Goal: Task Accomplishment & Management: Manage account settings

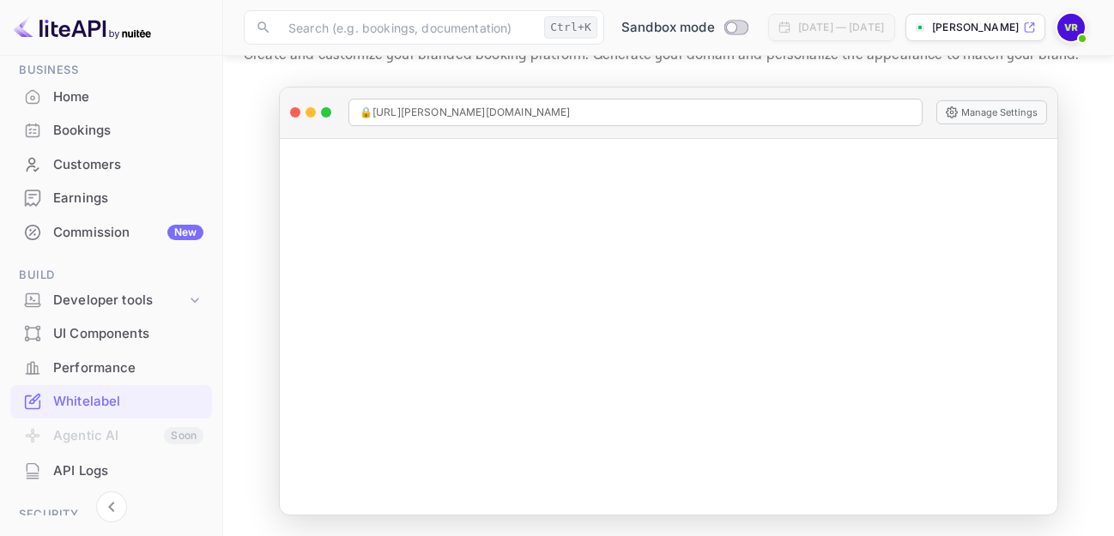
scroll to position [63, 0]
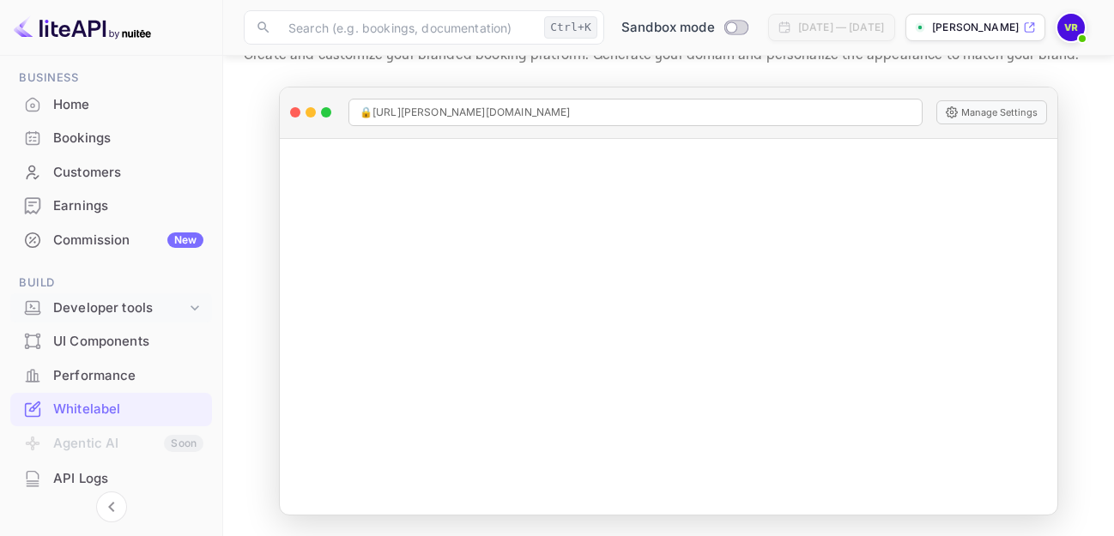
click at [186, 306] on icon at bounding box center [194, 307] width 17 height 17
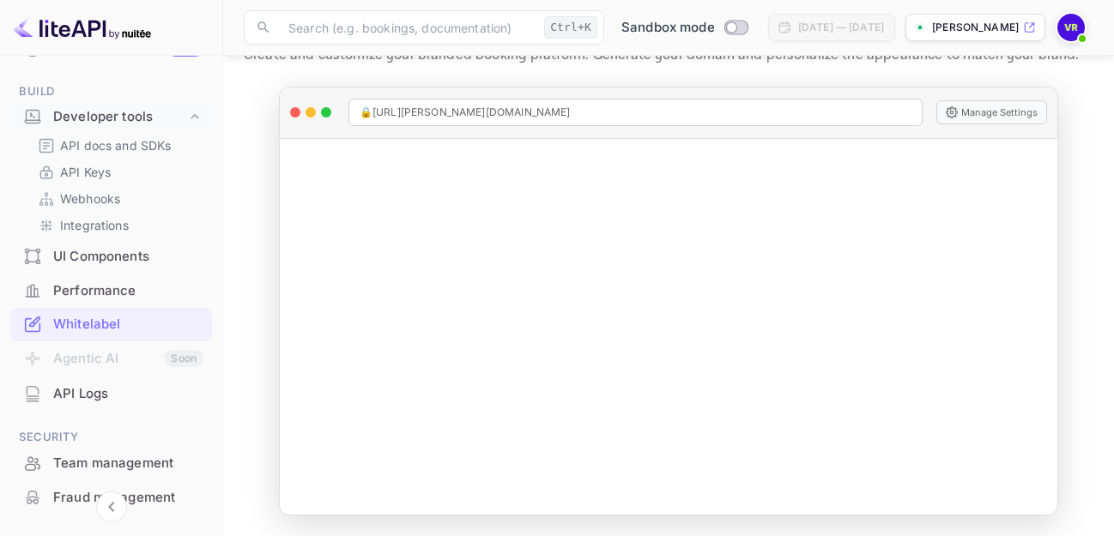
scroll to position [246, 0]
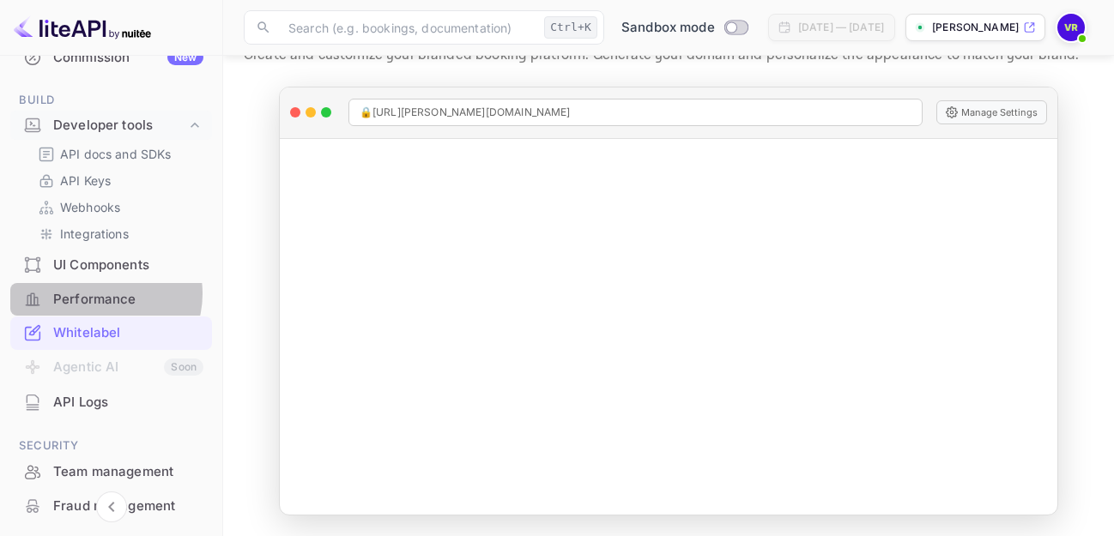
click at [105, 294] on div "Performance" at bounding box center [128, 300] width 150 height 20
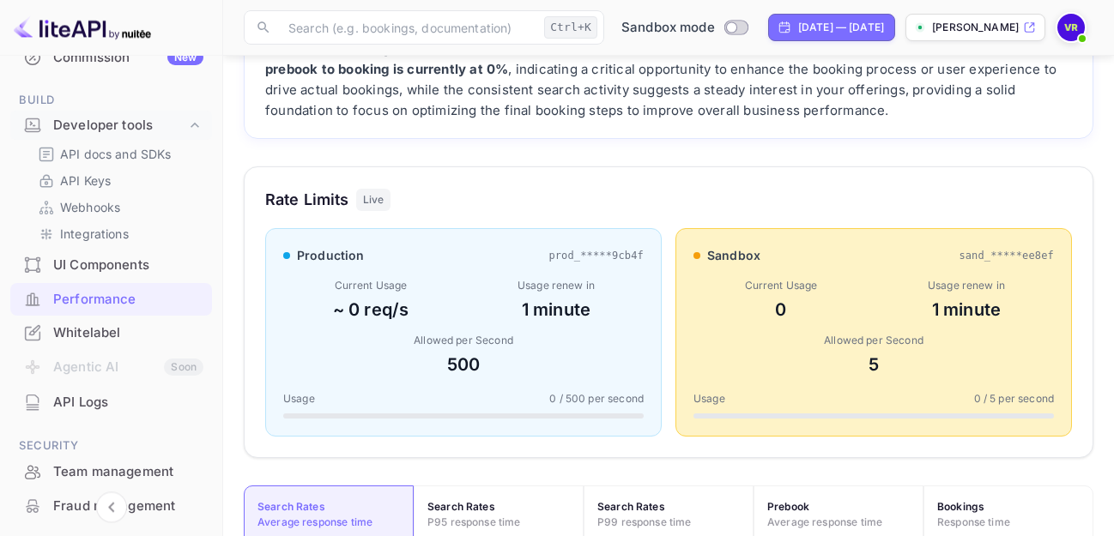
scroll to position [57, 0]
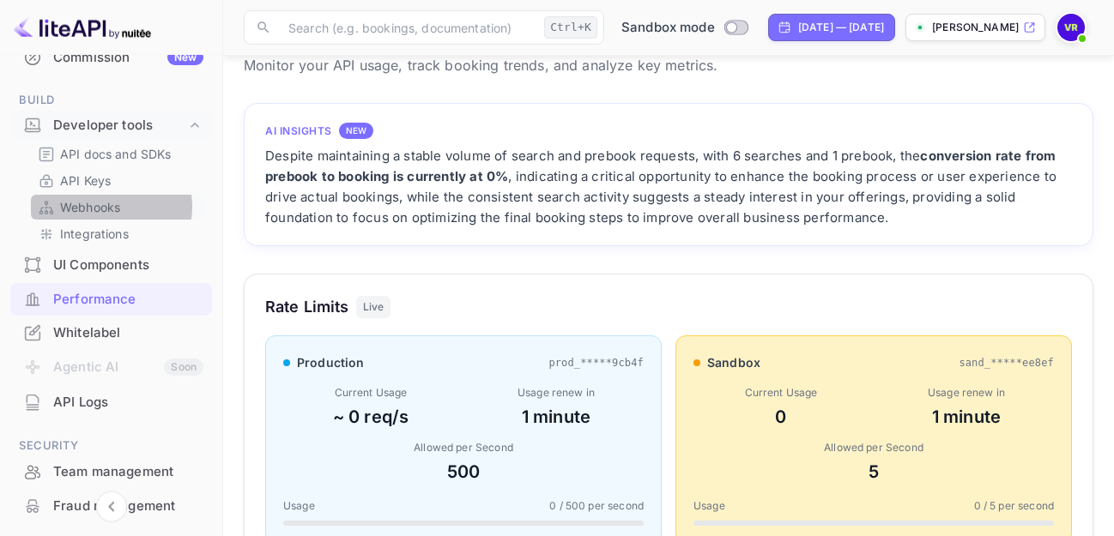
click at [101, 207] on p "Webhooks" at bounding box center [90, 207] width 60 height 18
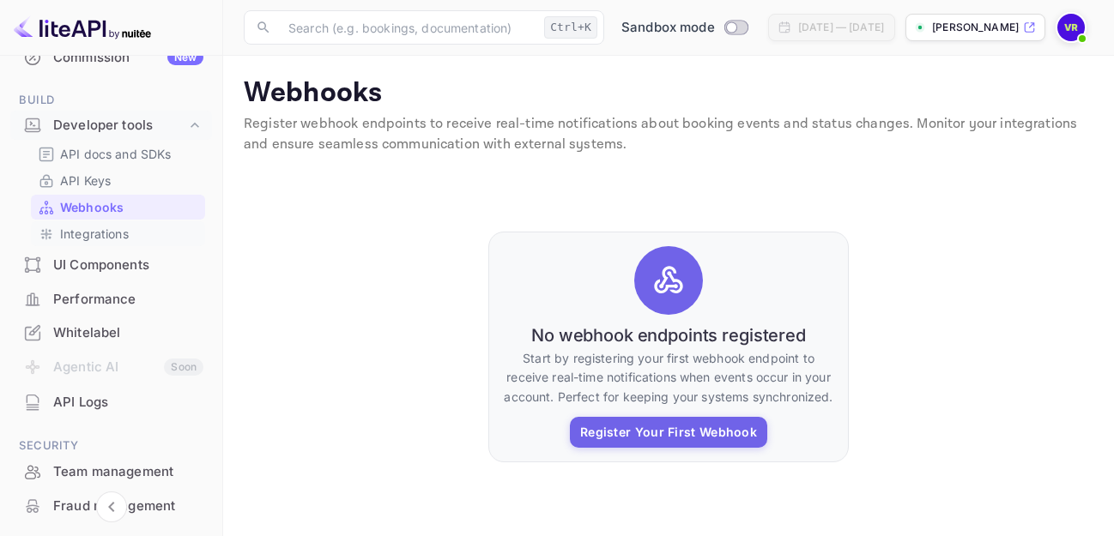
click at [94, 232] on p "Integrations" at bounding box center [94, 234] width 69 height 18
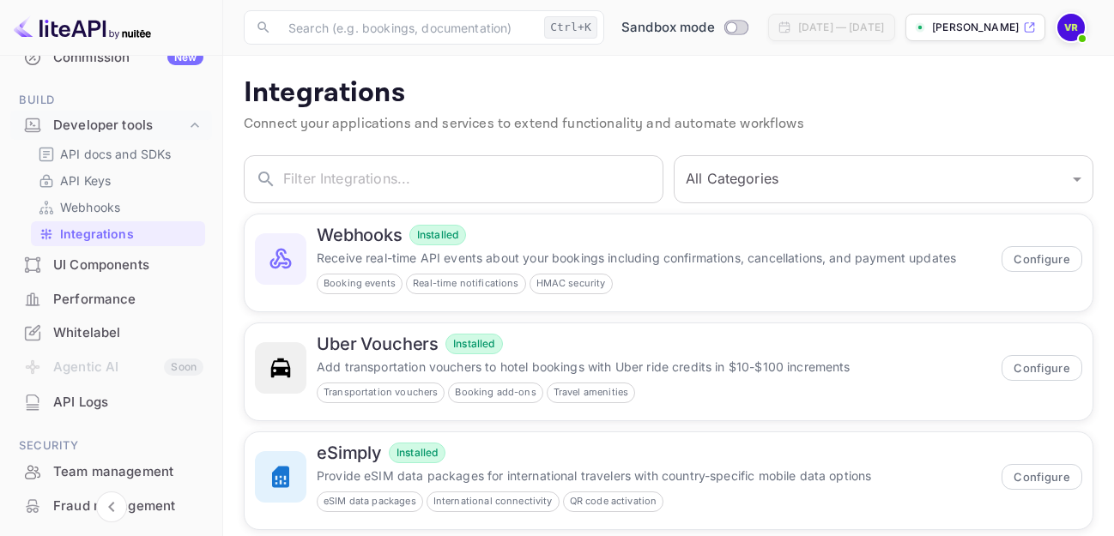
click at [98, 264] on div "UI Components" at bounding box center [128, 266] width 150 height 20
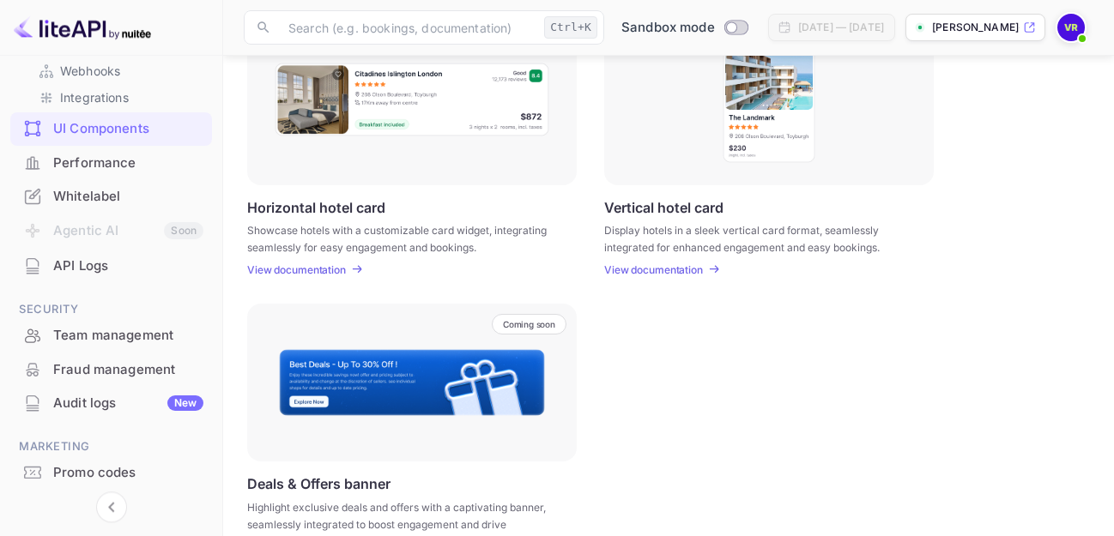
scroll to position [432, 0]
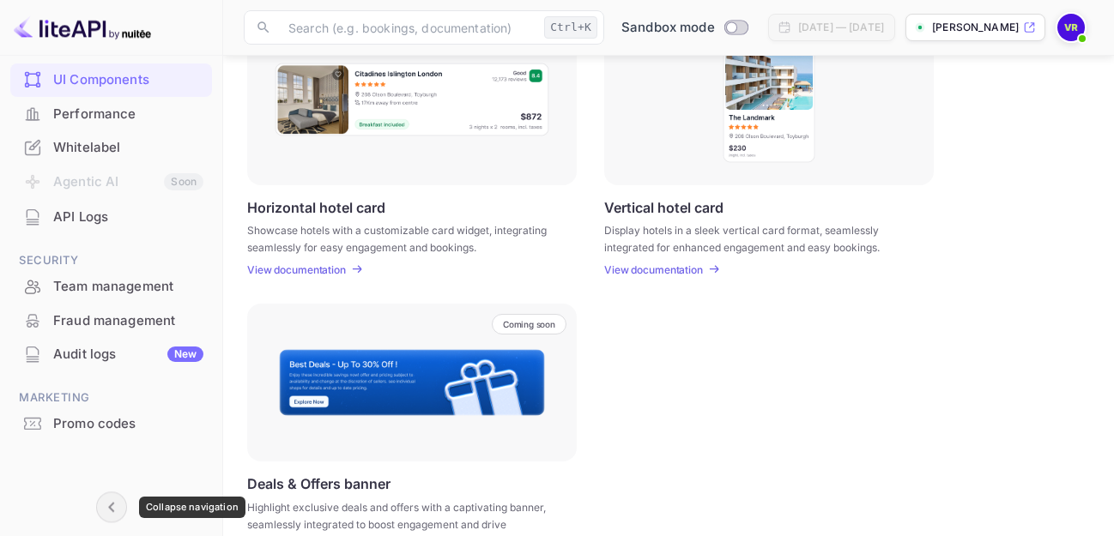
click at [115, 505] on icon "Collapse navigation" at bounding box center [111, 507] width 21 height 21
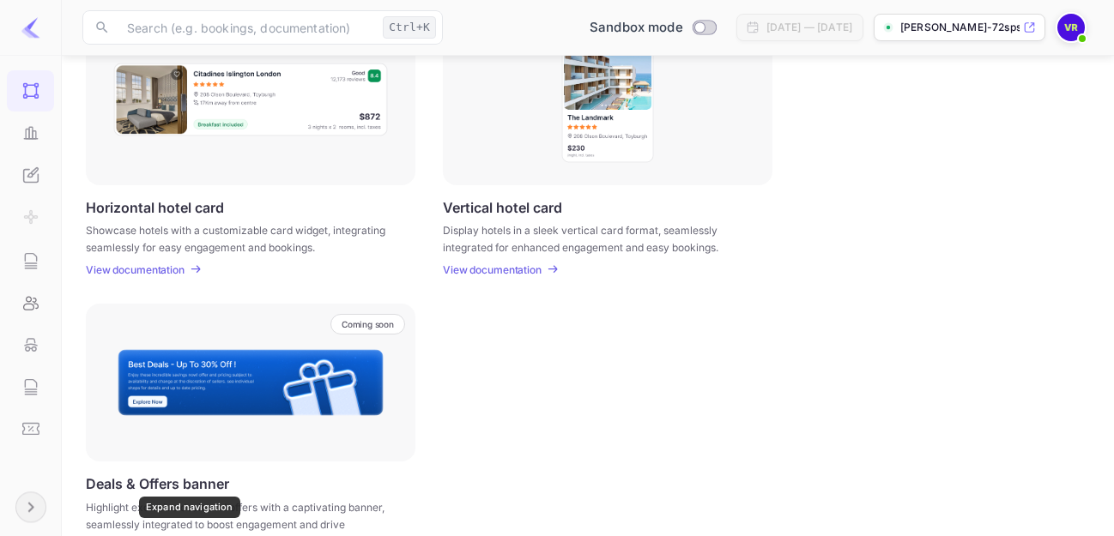
scroll to position [438, 0]
click at [25, 510] on icon "Expand navigation" at bounding box center [31, 507] width 21 height 21
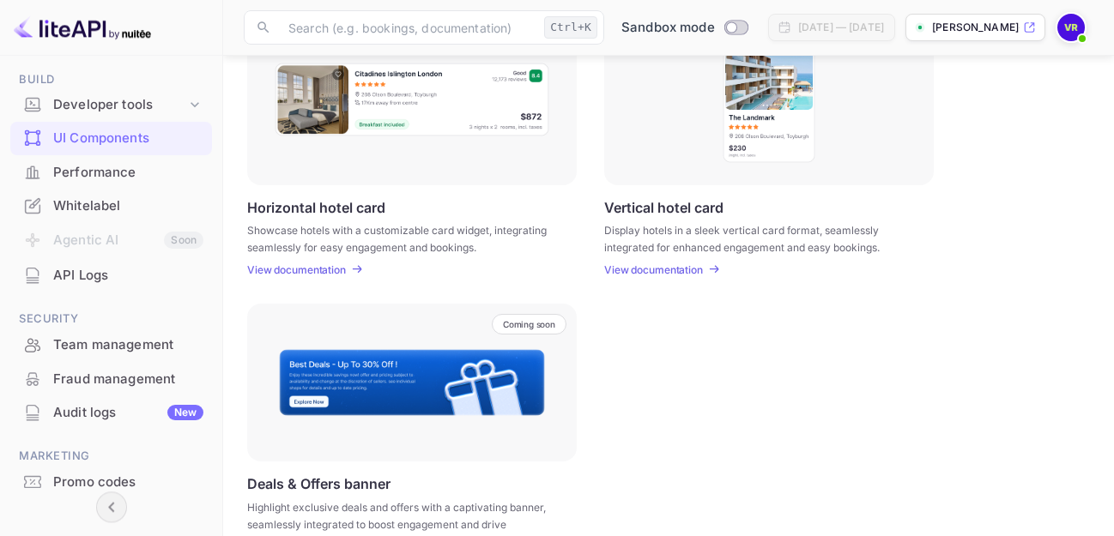
scroll to position [249, 0]
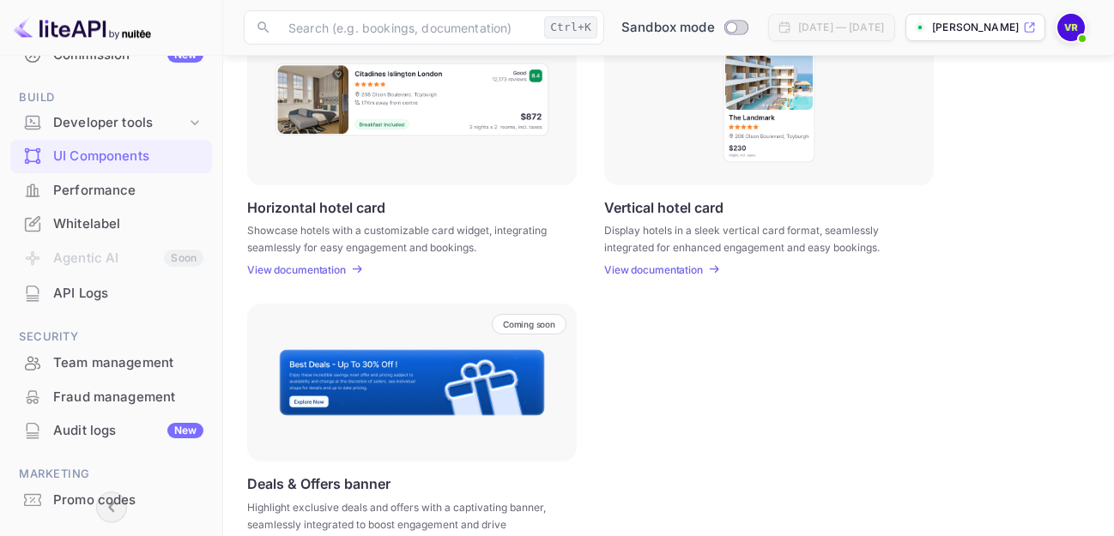
click at [107, 188] on div "Performance" at bounding box center [128, 191] width 150 height 20
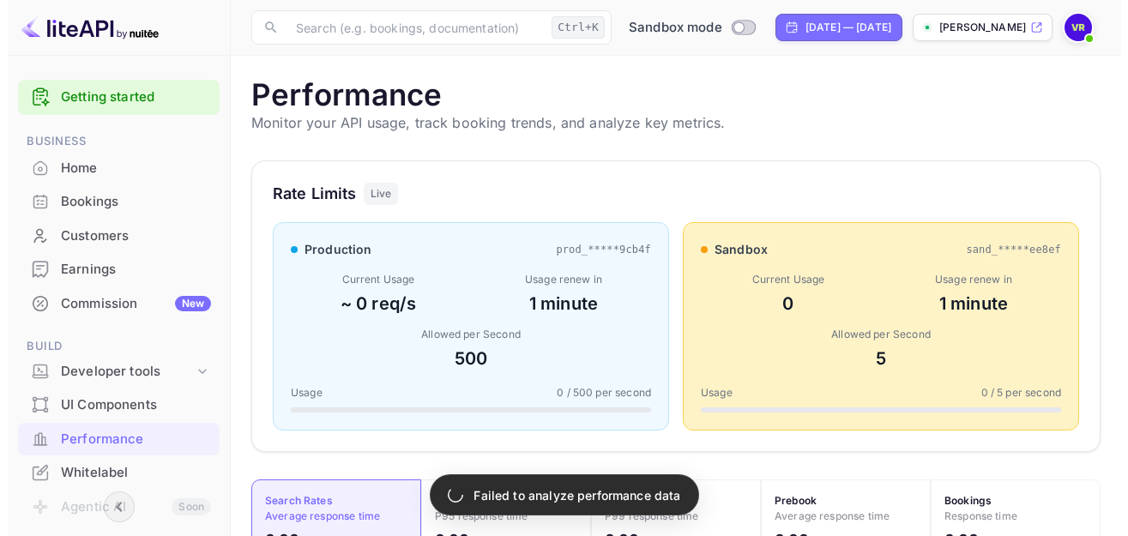
scroll to position [15, 15]
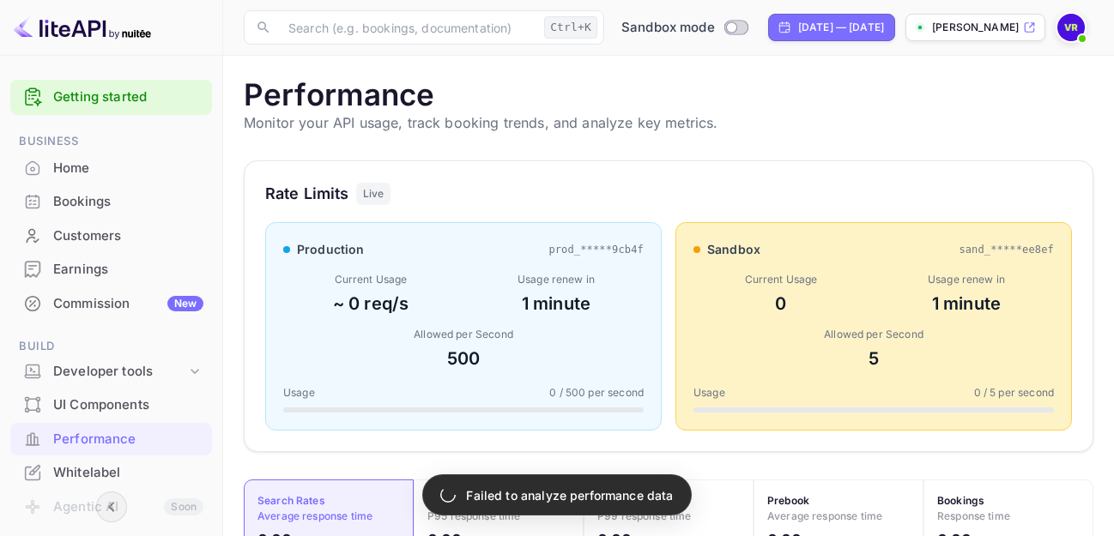
click at [50, 31] on img at bounding box center [82, 27] width 137 height 27
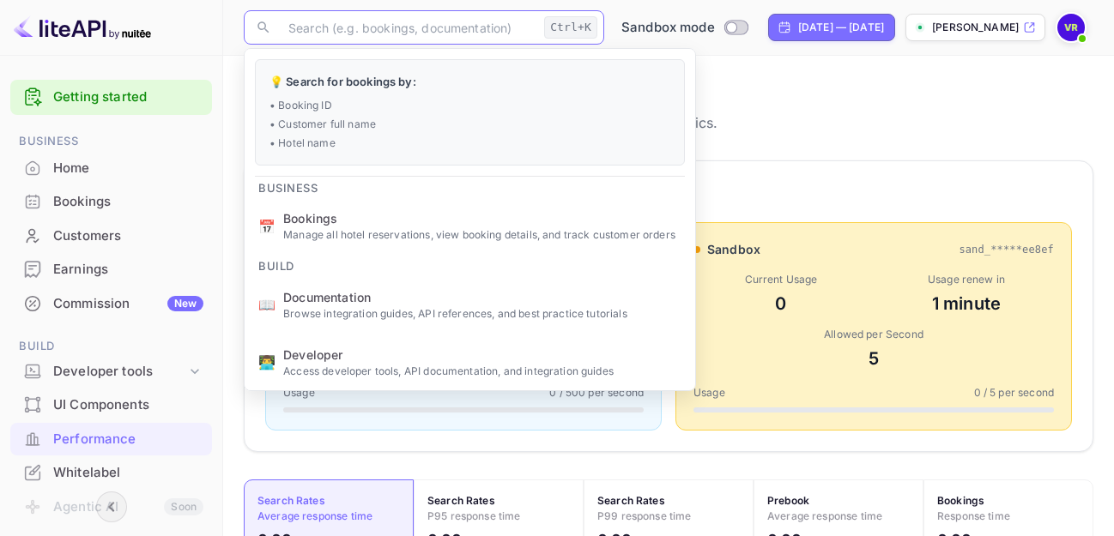
click at [383, 28] on input "text" at bounding box center [407, 27] width 259 height 34
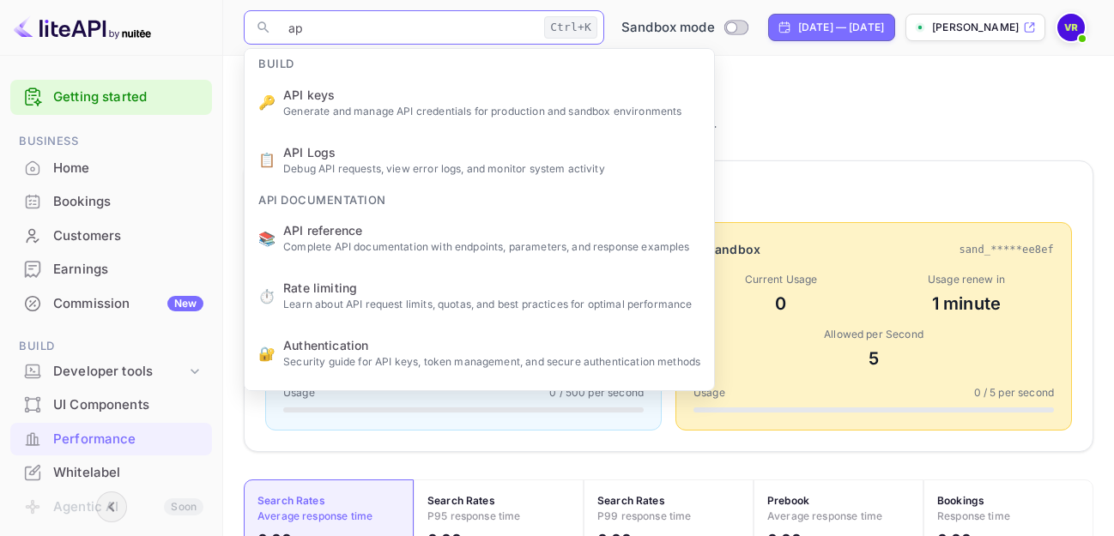
type input "a"
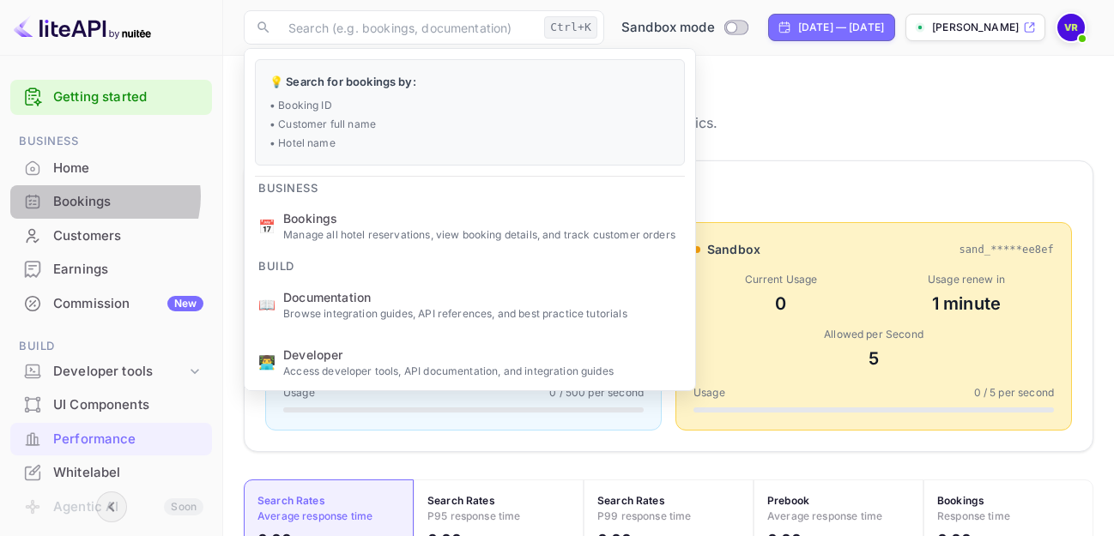
click at [103, 196] on div "Bookings" at bounding box center [128, 202] width 150 height 20
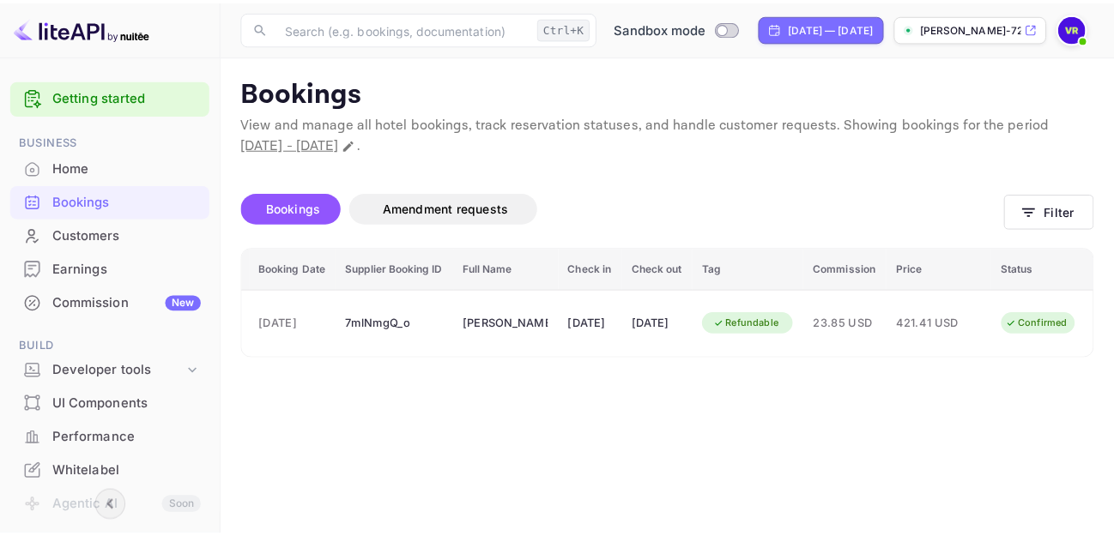
scroll to position [0, 257]
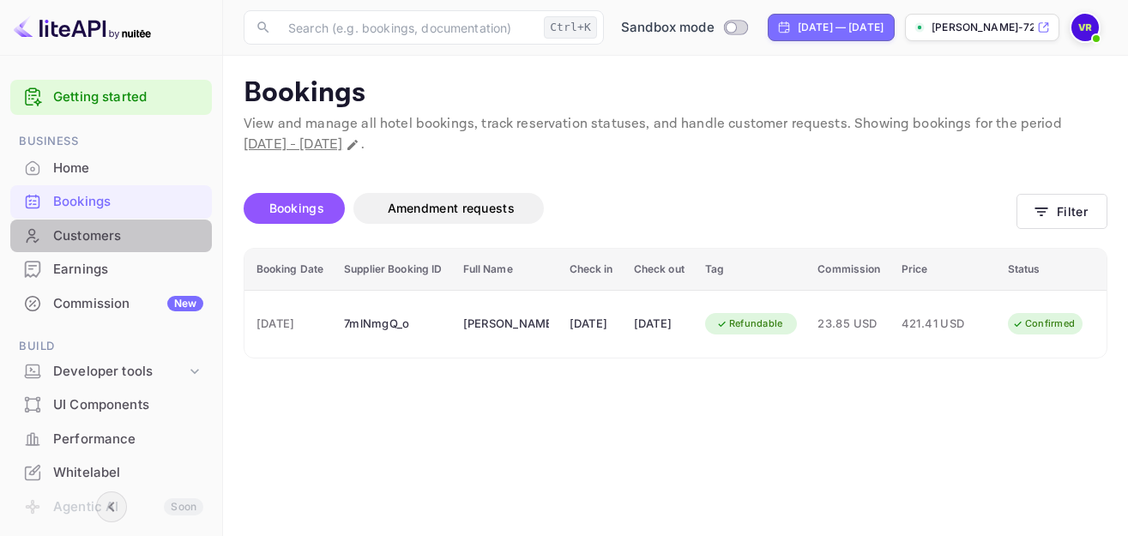
click at [112, 241] on div "Customers" at bounding box center [128, 237] width 150 height 20
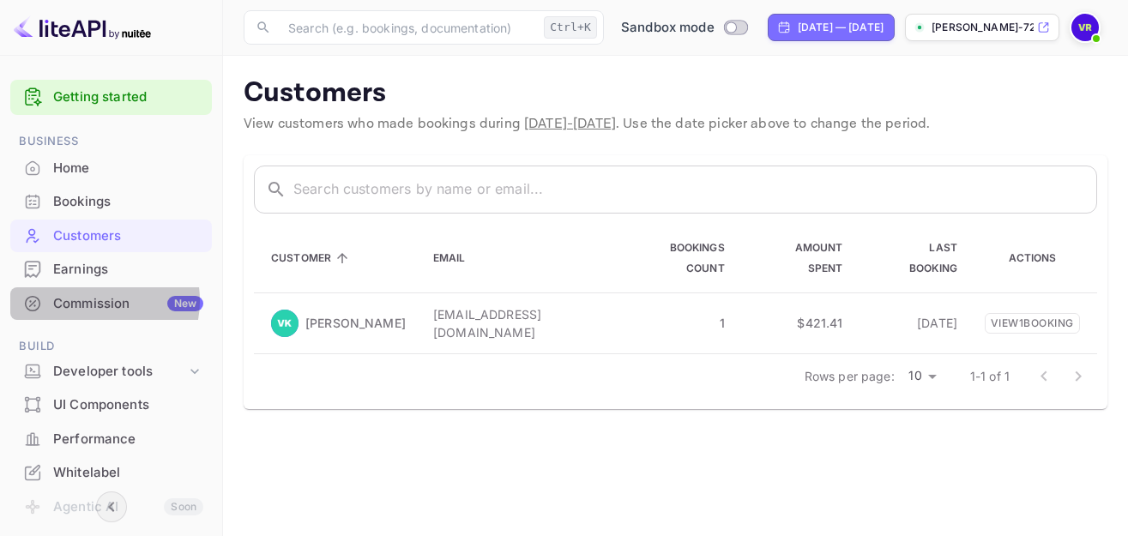
click at [98, 301] on div "Commission New" at bounding box center [128, 304] width 150 height 20
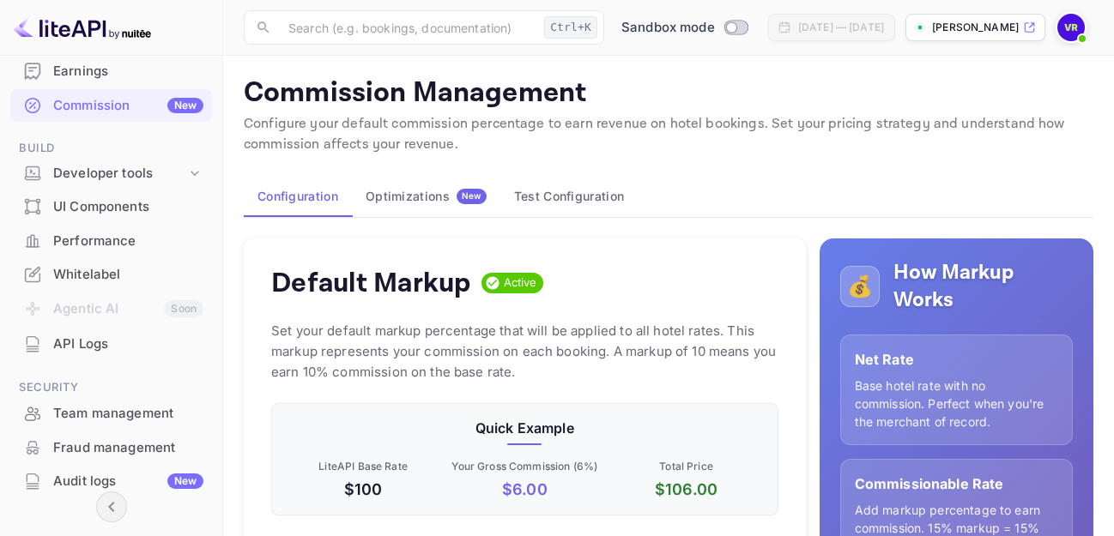
scroll to position [192, 0]
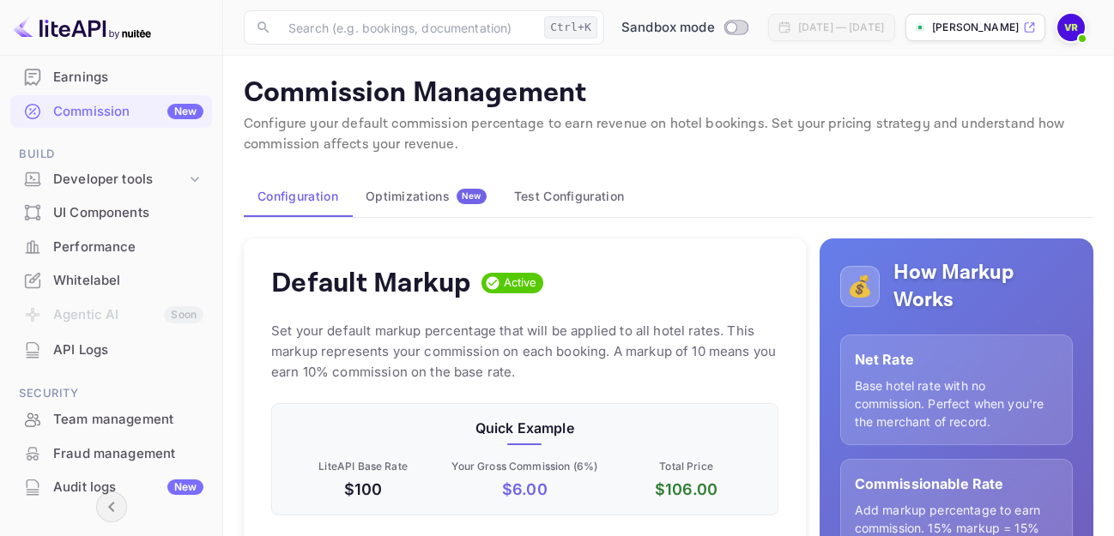
click at [109, 273] on div "Whitelabel" at bounding box center [128, 281] width 150 height 20
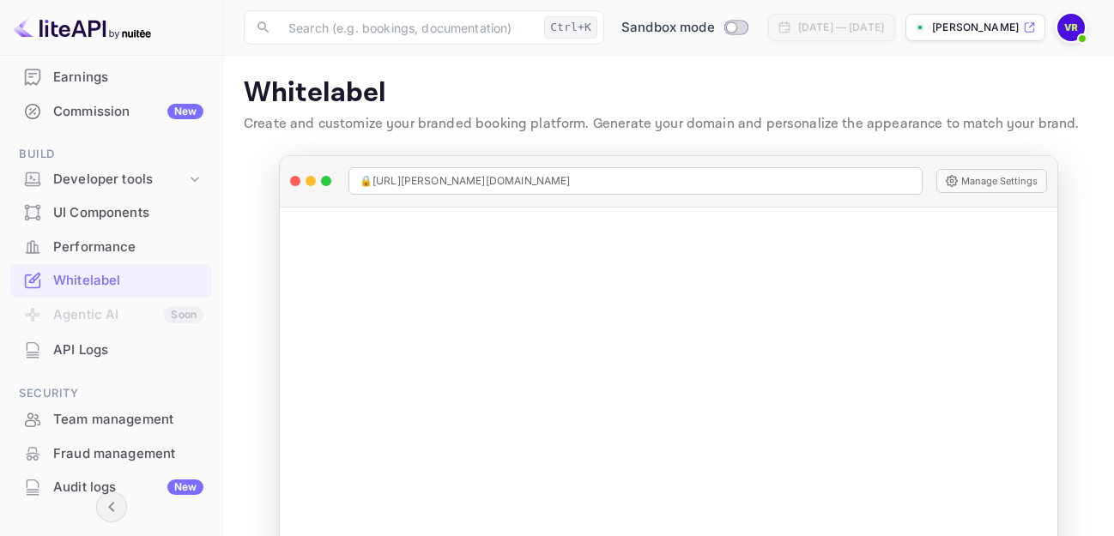
click at [1078, 30] on img at bounding box center [1070, 27] width 27 height 27
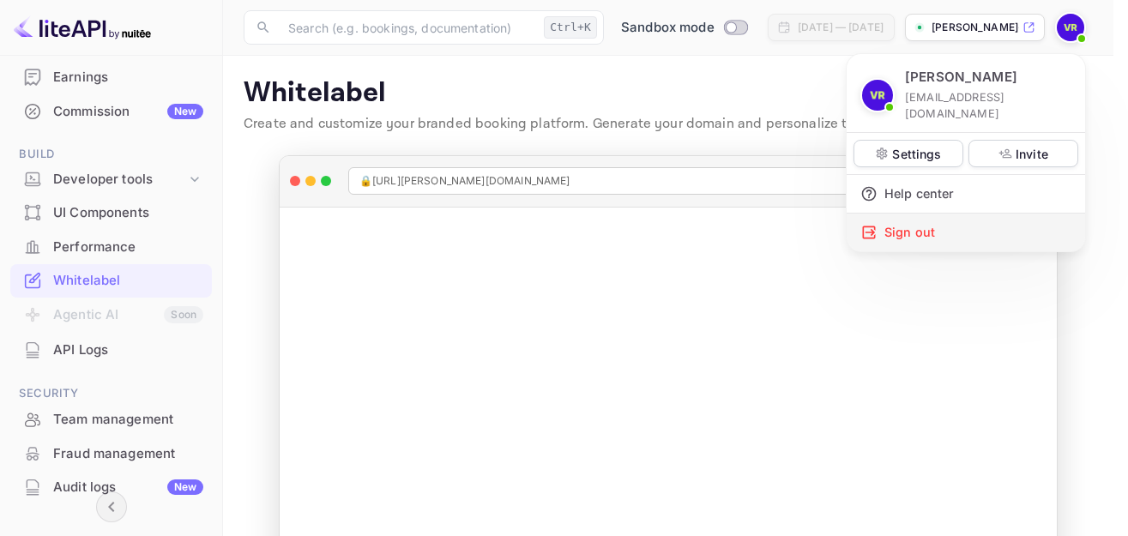
click at [932, 214] on div "Sign out" at bounding box center [966, 233] width 239 height 38
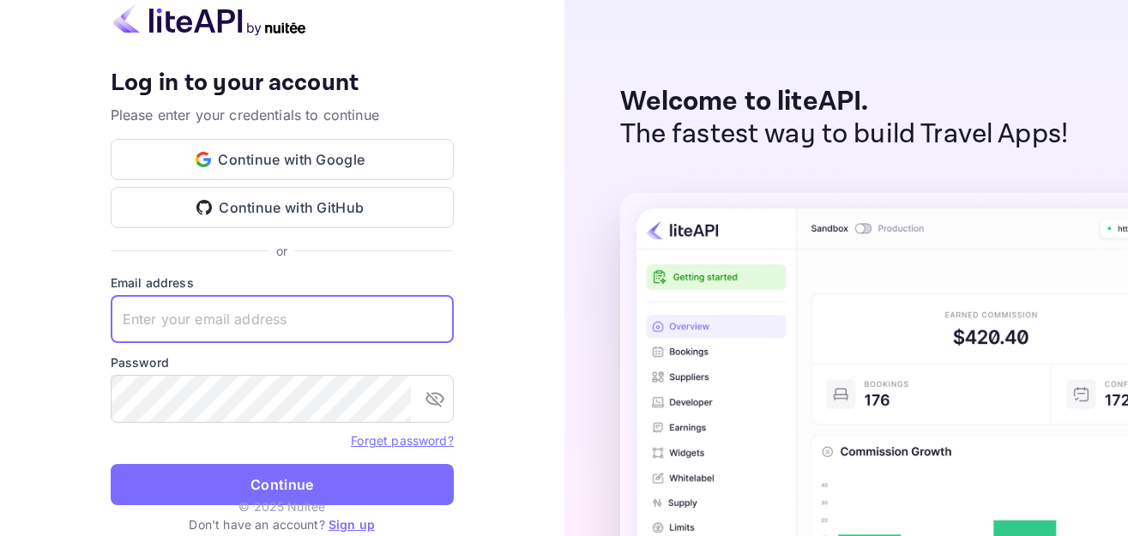
click at [238, 320] on input "text" at bounding box center [282, 319] width 343 height 48
click at [351, 523] on link "Sign up" at bounding box center [352, 524] width 46 height 15
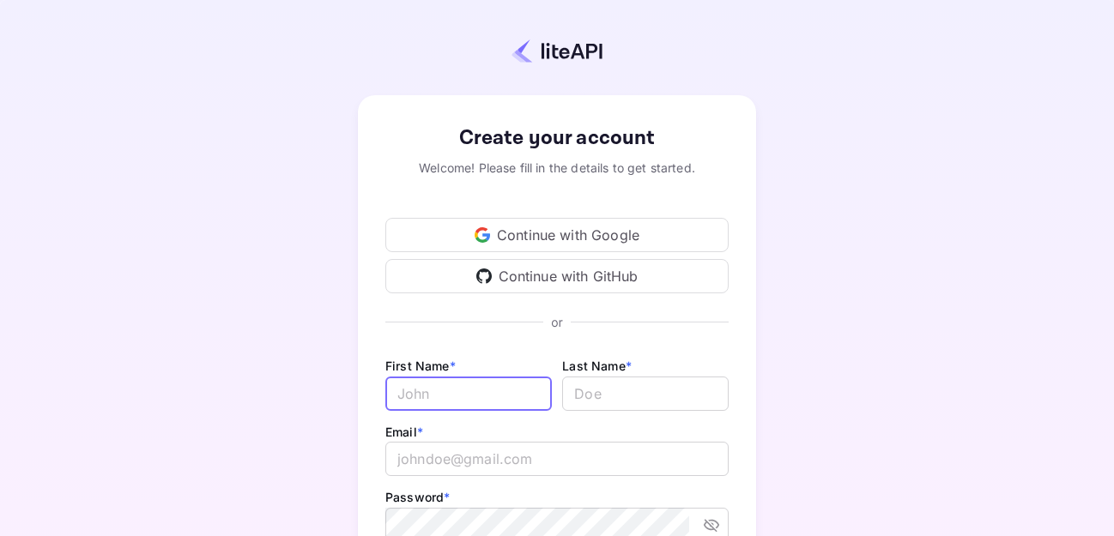
click at [465, 395] on input "Email *" at bounding box center [468, 394] width 166 height 34
type input "[PERSON_NAME]"
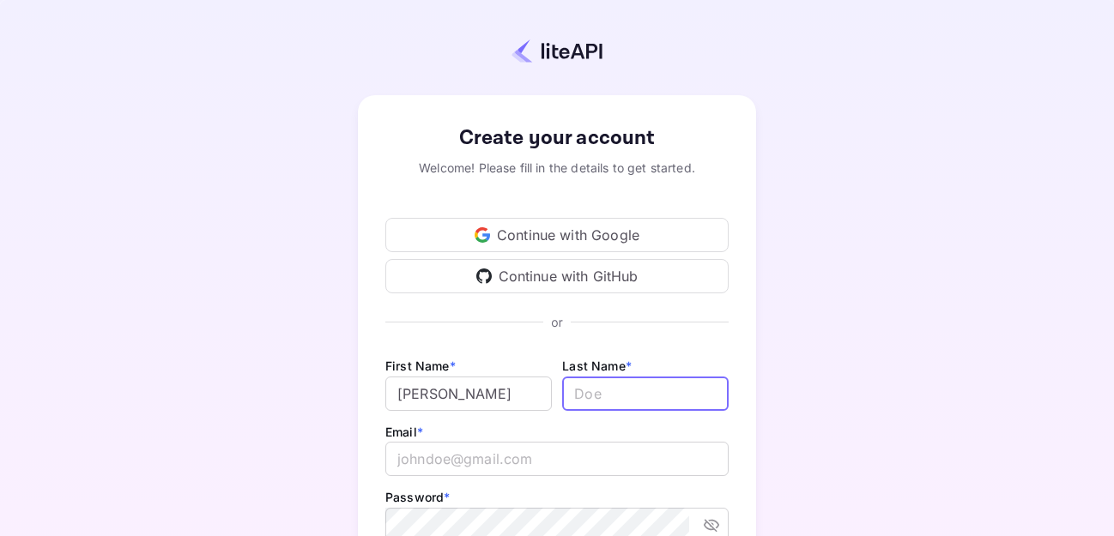
click at [592, 397] on input "lastName" at bounding box center [645, 394] width 166 height 34
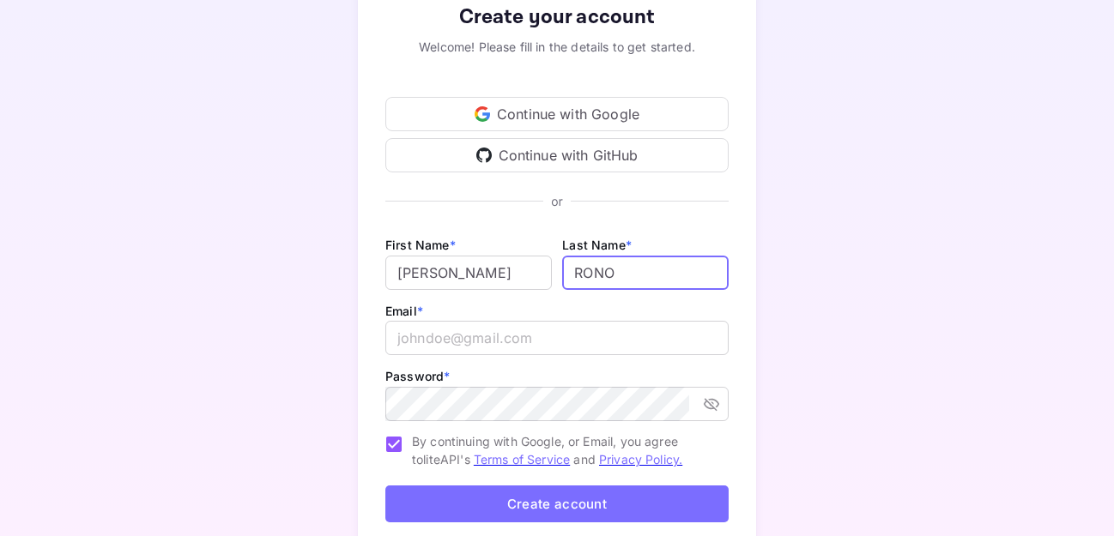
scroll to position [192, 0]
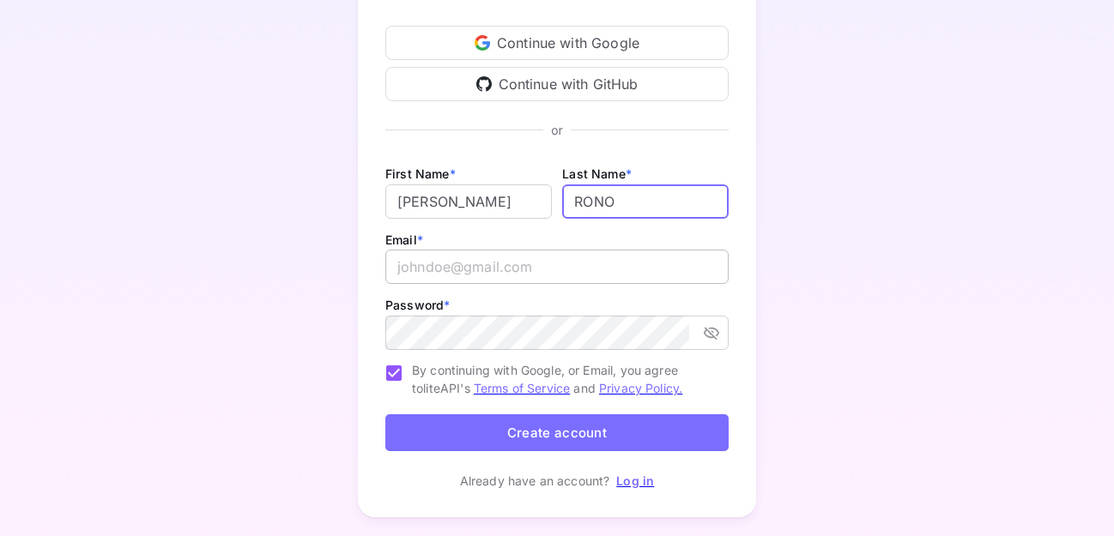
type input "RONO"
click at [431, 270] on input "email" at bounding box center [556, 267] width 343 height 34
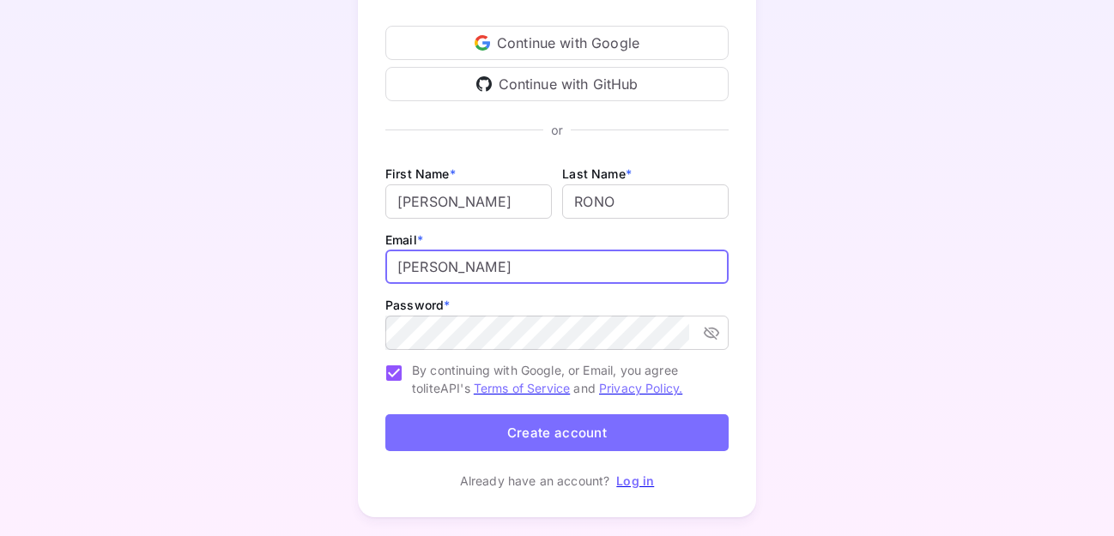
type input "[PERSON_NAME]"
click at [638, 478] on link "Log in" at bounding box center [635, 481] width 38 height 15
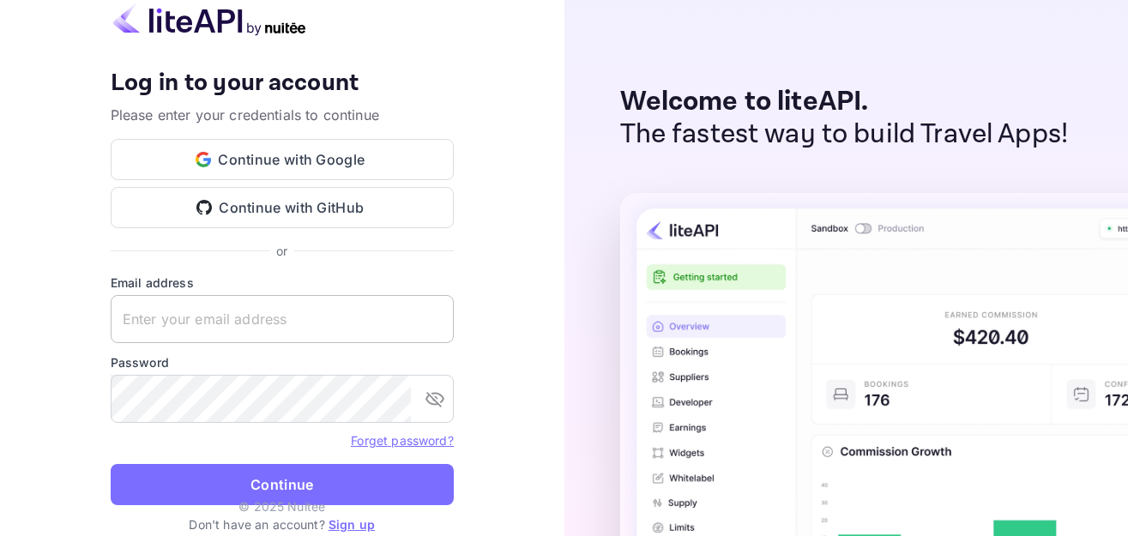
click at [190, 317] on input "text" at bounding box center [282, 319] width 343 height 48
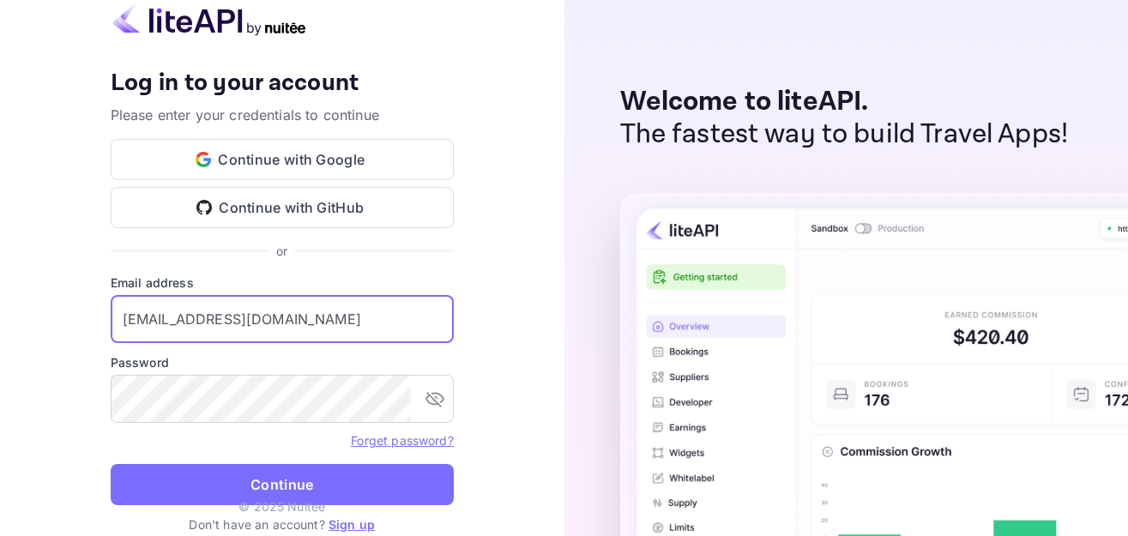
type input "[EMAIL_ADDRESS][DOMAIN_NAME]"
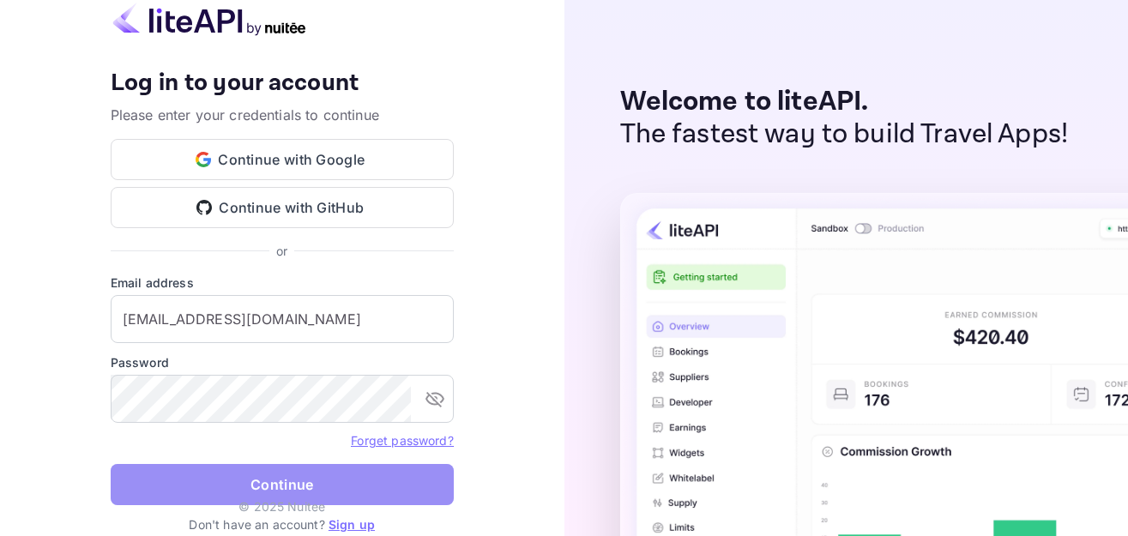
click at [272, 481] on button "Continue" at bounding box center [282, 484] width 343 height 41
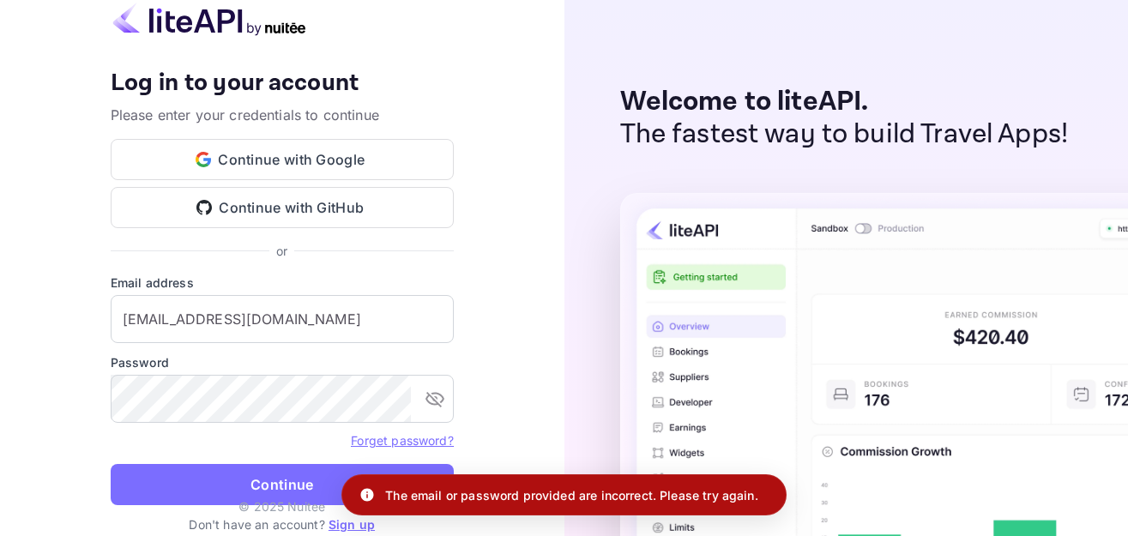
click at [374, 445] on link "Forget password?" at bounding box center [402, 440] width 102 height 15
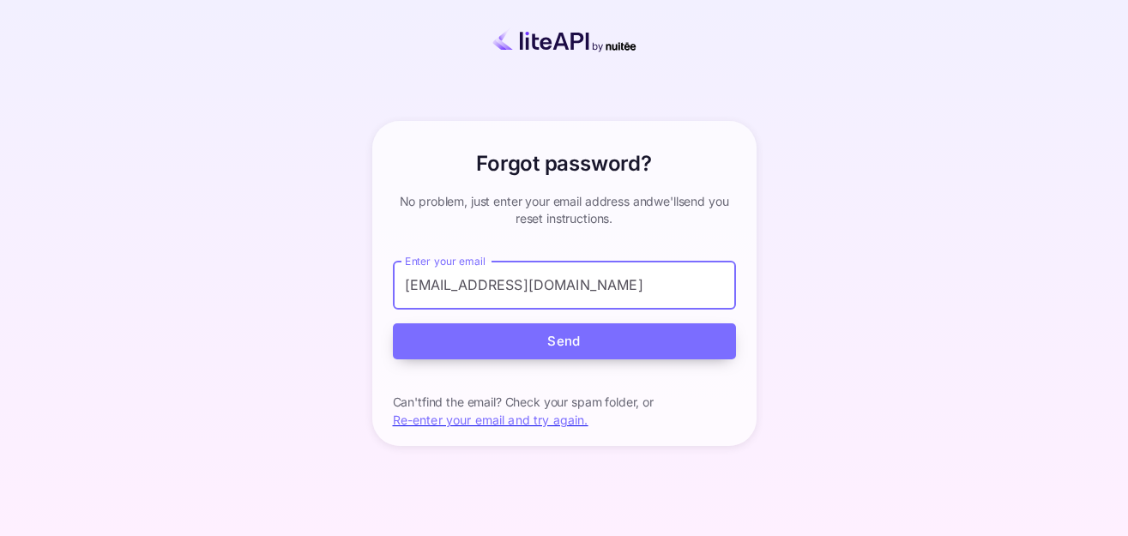
type input "[EMAIL_ADDRESS][DOMAIN_NAME]"
click at [560, 343] on button "Send" at bounding box center [564, 341] width 343 height 37
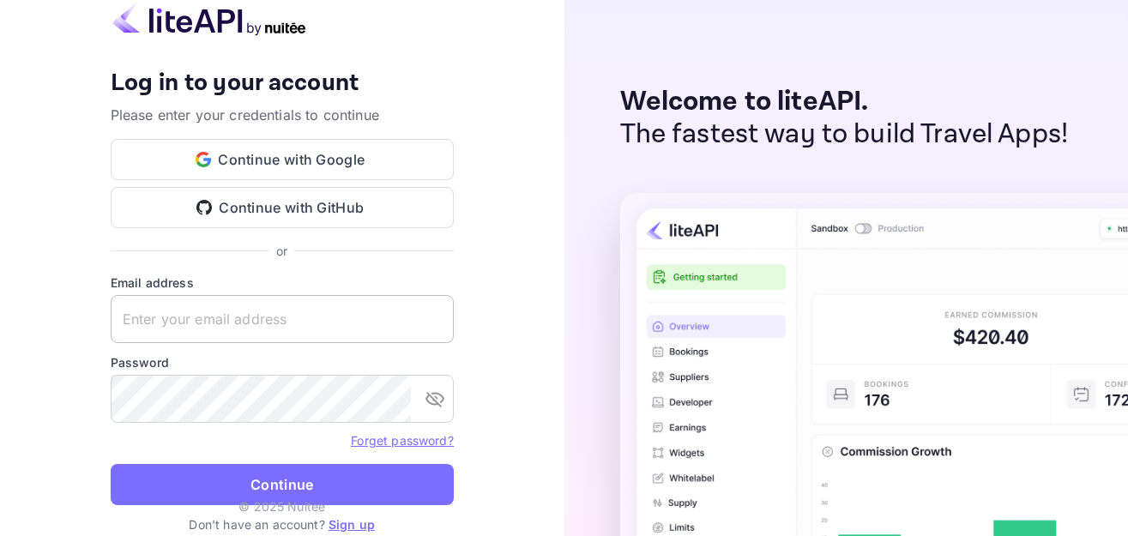
click at [182, 326] on input "text" at bounding box center [282, 319] width 343 height 48
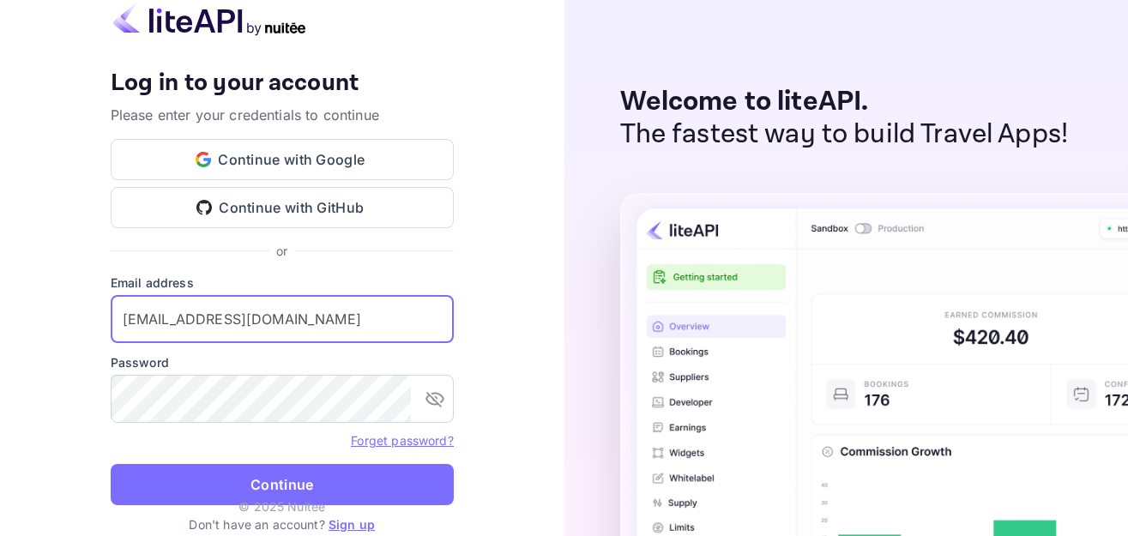
type input "[EMAIL_ADDRESS][DOMAIN_NAME]"
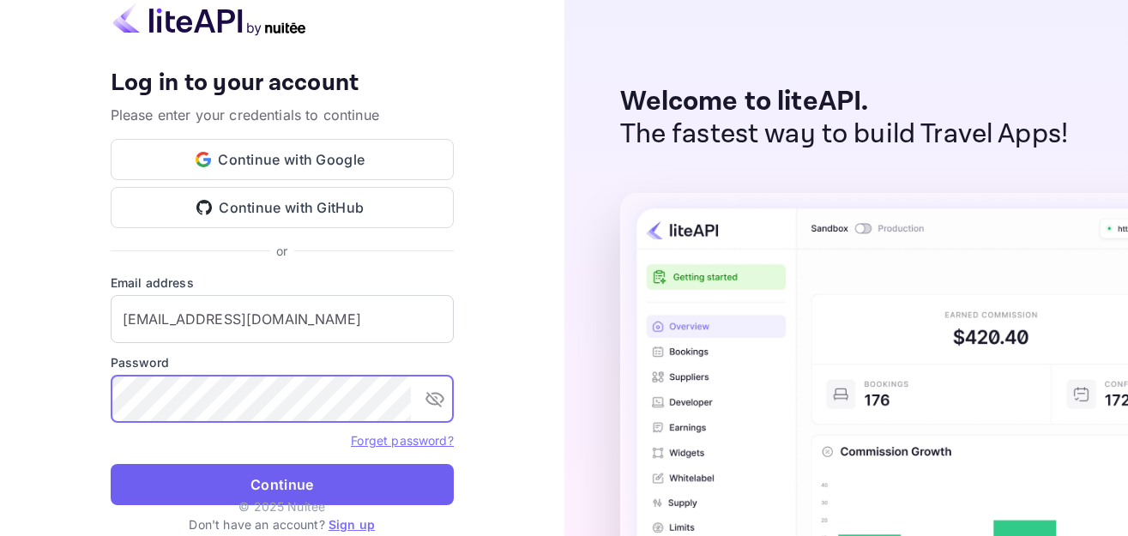
click at [248, 484] on button "Continue" at bounding box center [282, 484] width 343 height 41
